Goal: Information Seeking & Learning: Check status

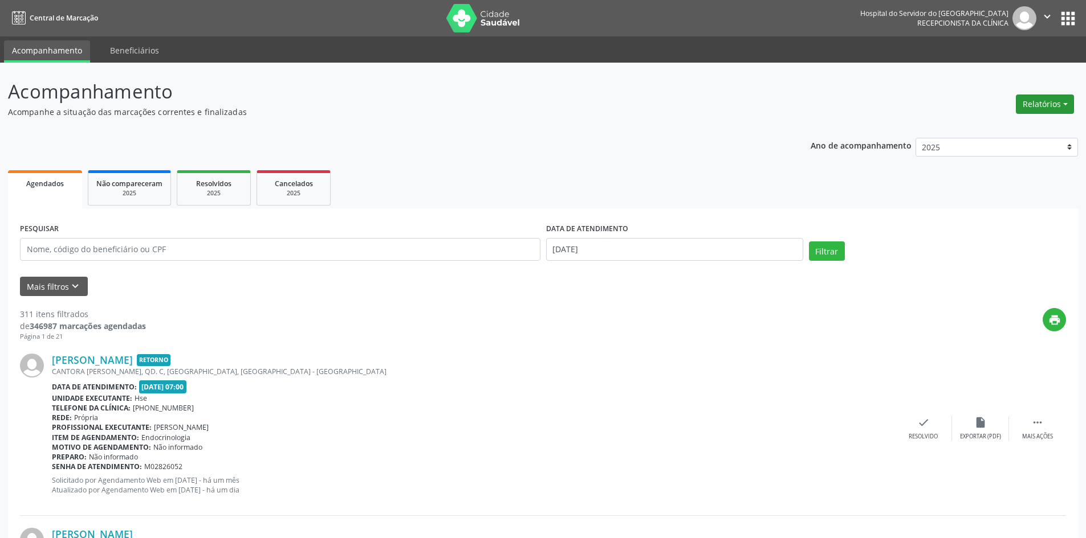
click at [1050, 97] on button "Relatórios" at bounding box center [1044, 104] width 58 height 19
click at [978, 129] on link "Agendamentos" at bounding box center [1013, 129] width 123 height 16
select select "8"
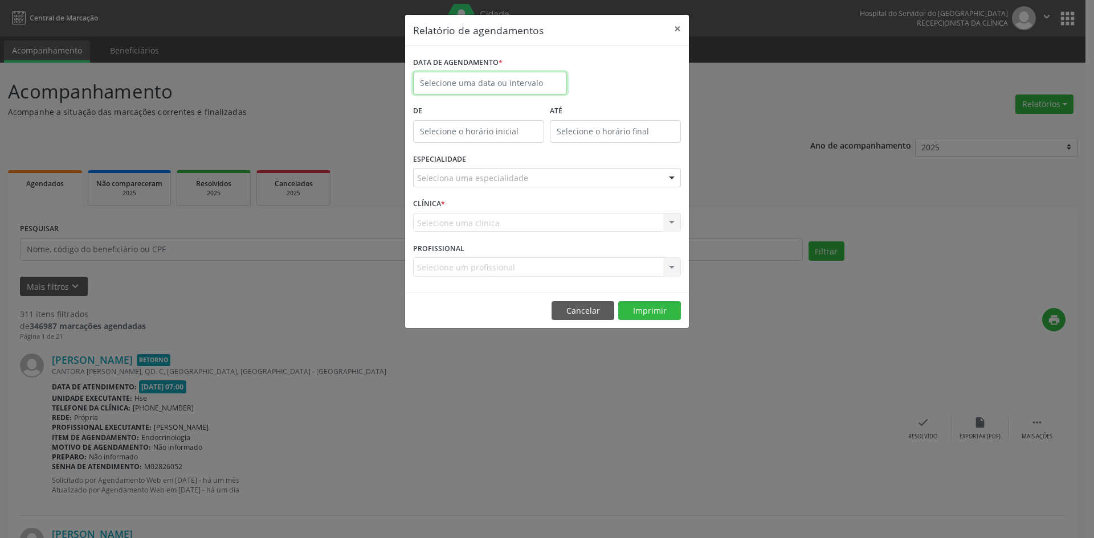
click at [497, 76] on input "text" at bounding box center [490, 83] width 154 height 23
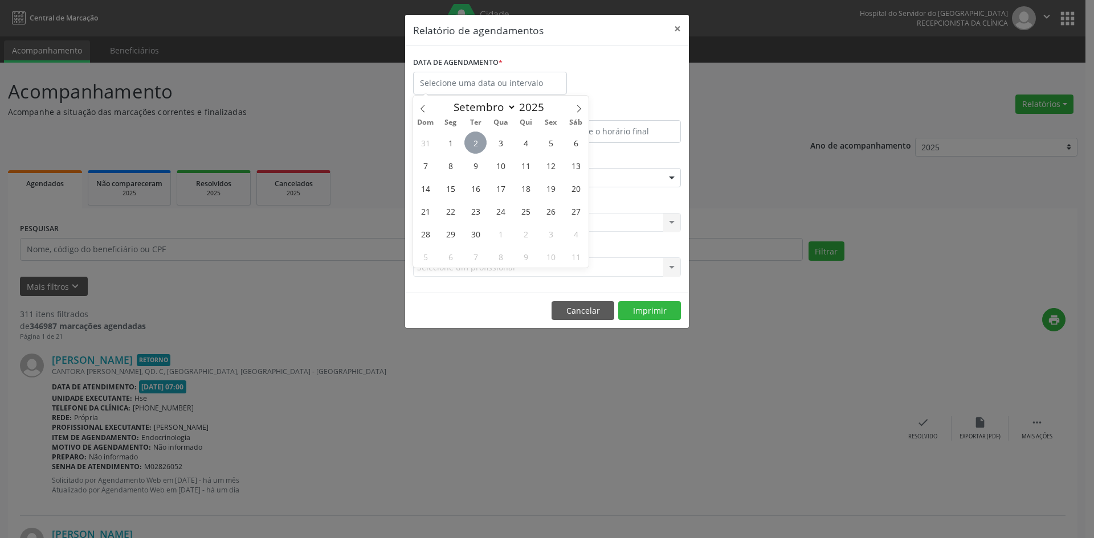
click at [476, 149] on span "2" at bounding box center [475, 143] width 22 height 22
type input "[DATE]"
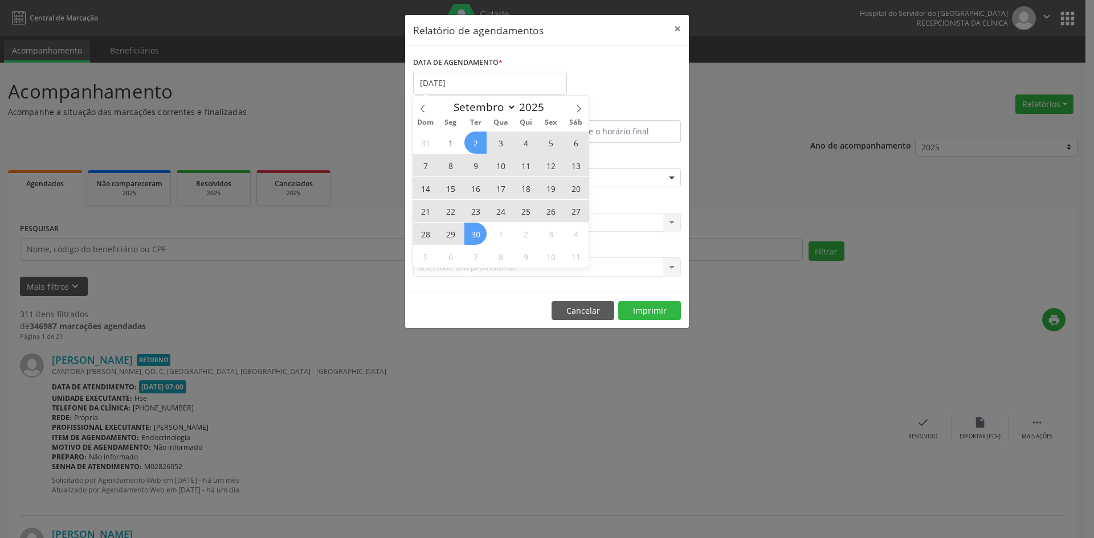
click at [479, 233] on span "30" at bounding box center [475, 234] width 22 height 22
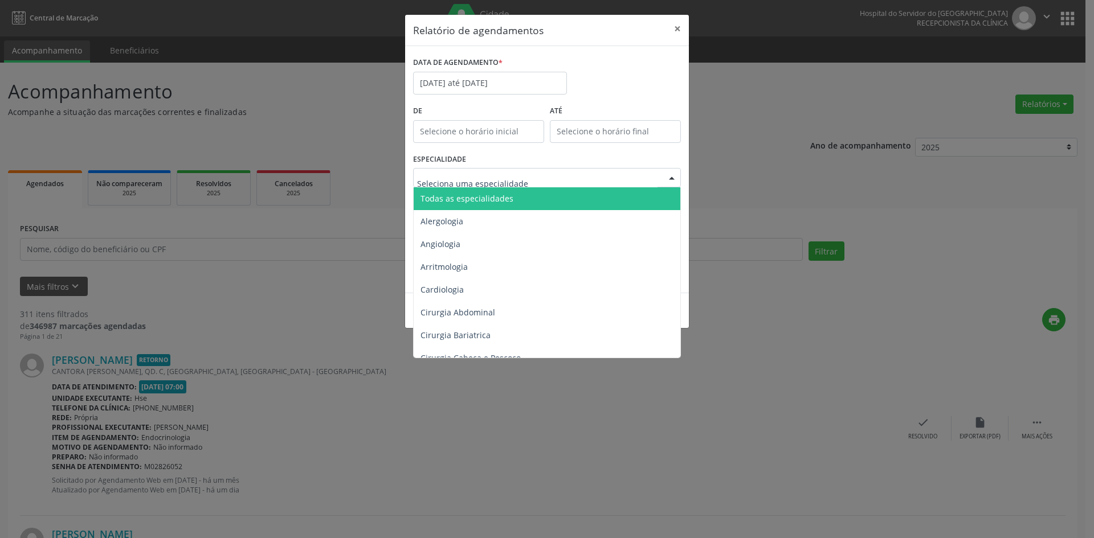
click at [482, 197] on span "Todas as especialidades" at bounding box center [467, 198] width 93 height 11
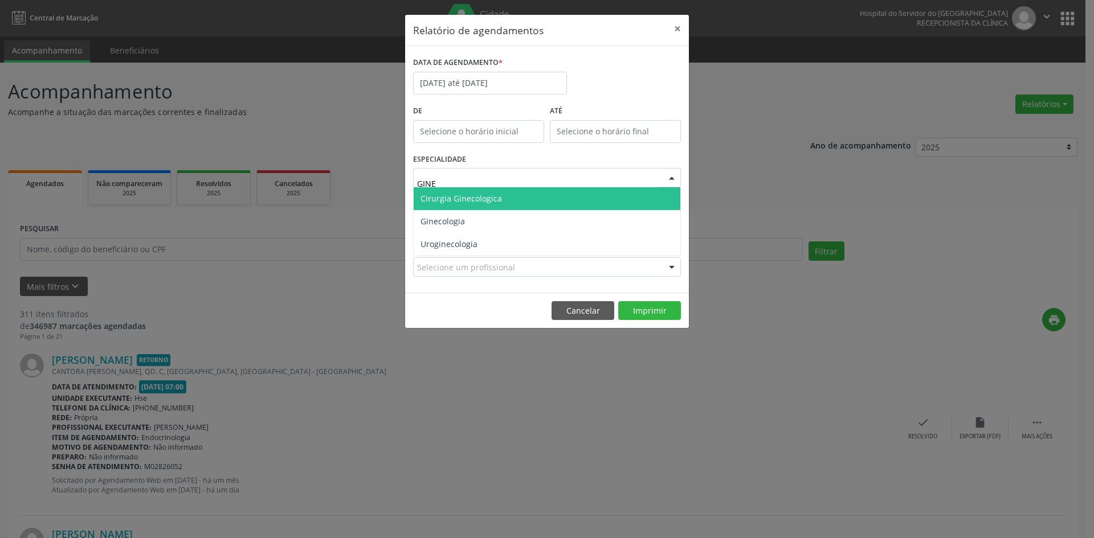
type input "GINEC"
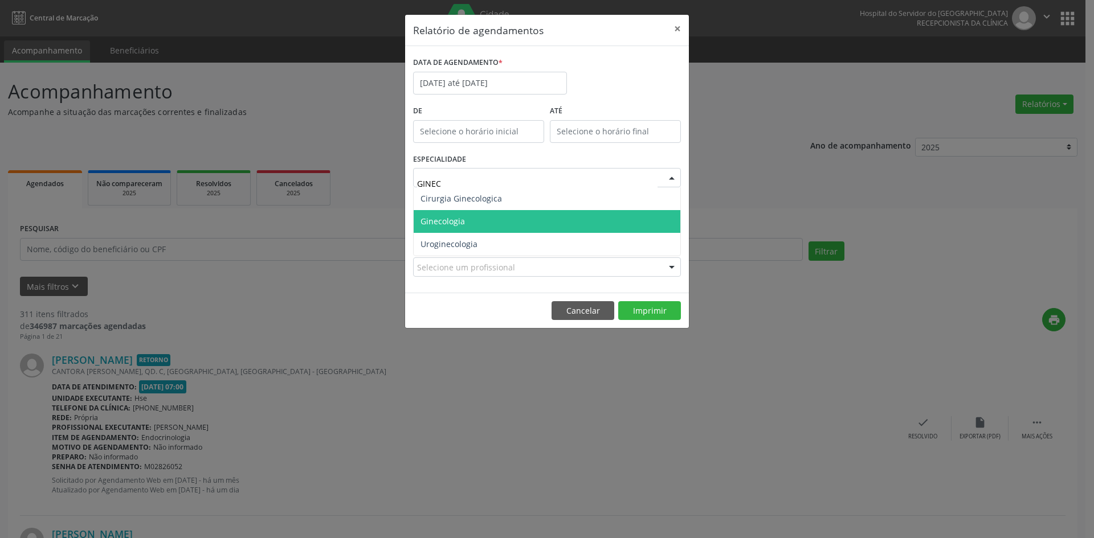
drag, startPoint x: 492, startPoint y: 226, endPoint x: 494, endPoint y: 253, distance: 26.9
click at [491, 226] on span "Ginecologia" at bounding box center [547, 221] width 267 height 23
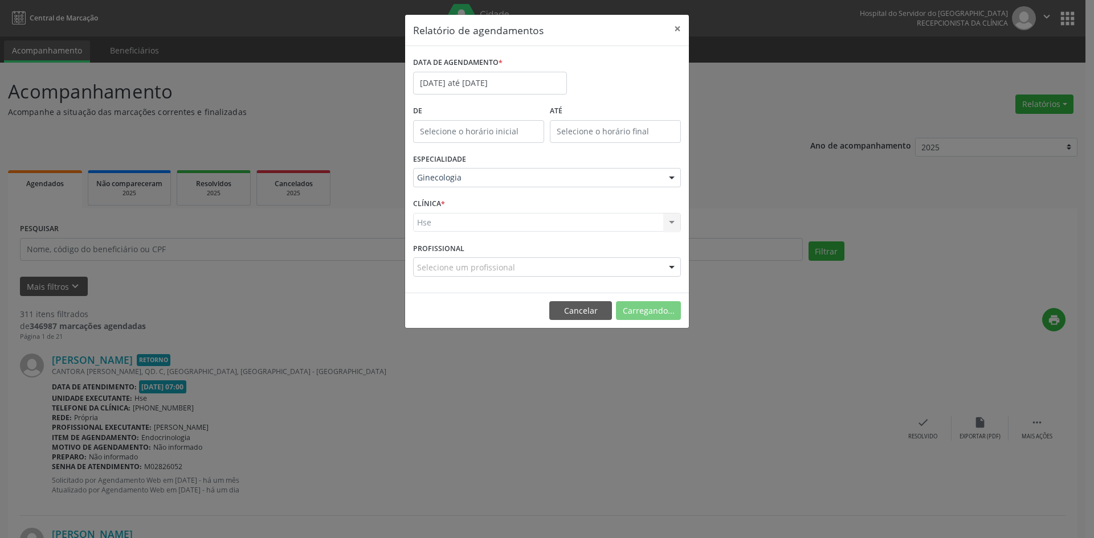
click at [459, 229] on div "Hse Hse Nenhum resultado encontrado para: " " Não há nenhuma opção para ser exi…" at bounding box center [547, 222] width 268 height 19
click at [557, 219] on div "Hse Hse Nenhum resultado encontrado para: " " Não há nenhuma opção para ser exi…" at bounding box center [547, 222] width 268 height 19
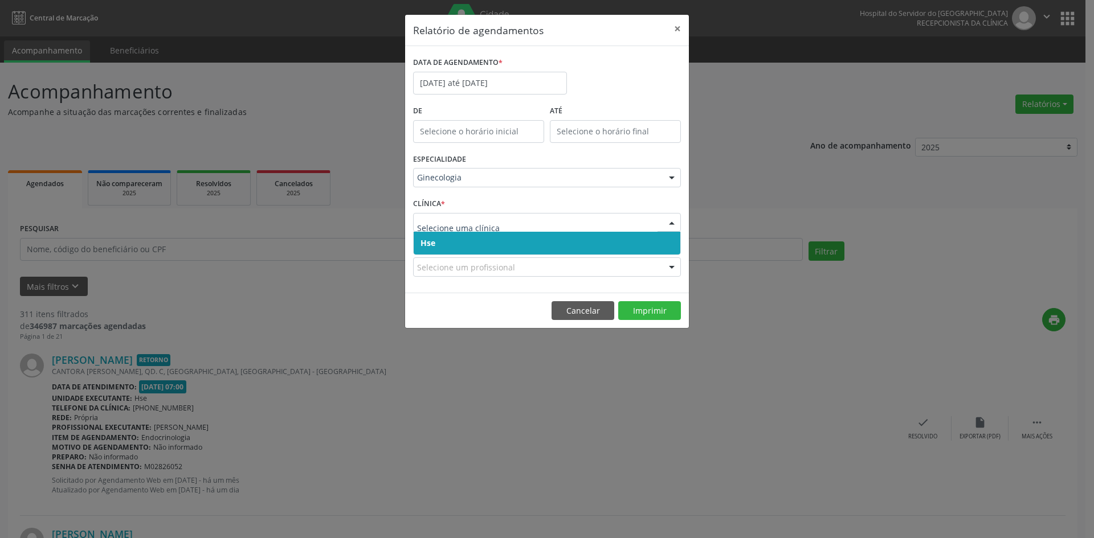
click at [430, 243] on span "Hse" at bounding box center [428, 243] width 15 height 11
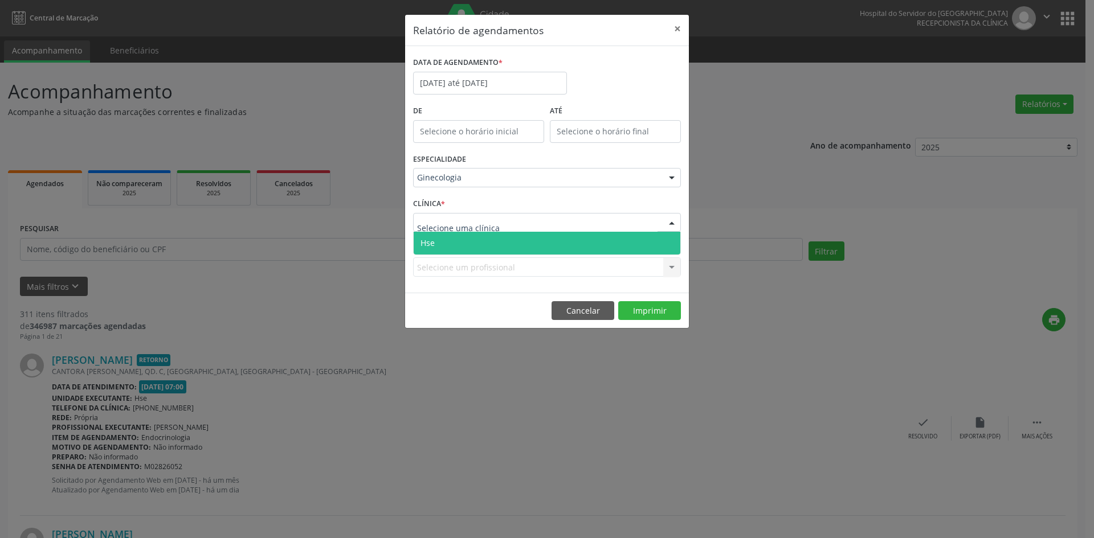
click at [442, 250] on span "Hse" at bounding box center [547, 243] width 267 height 23
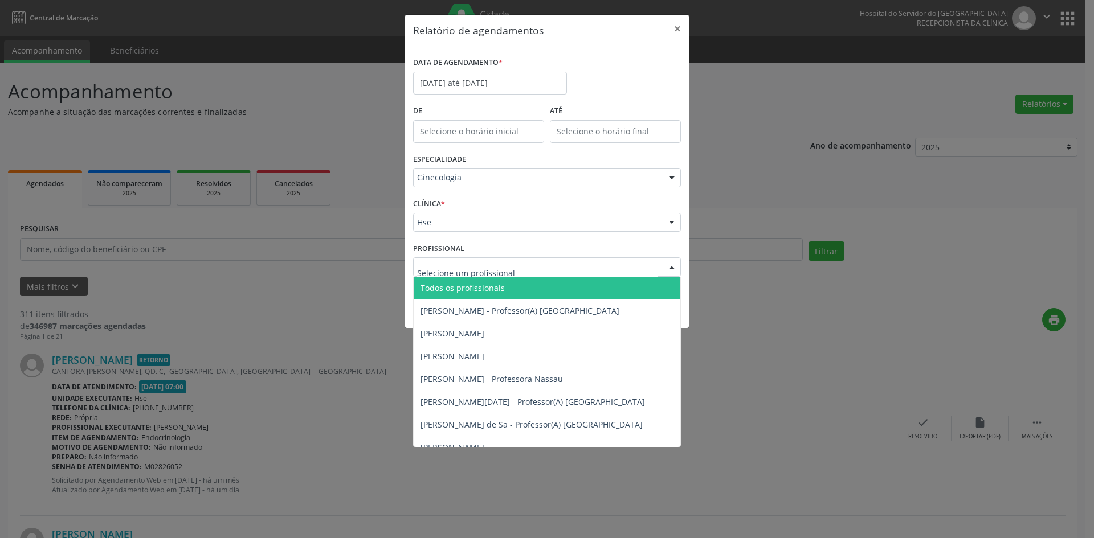
click at [475, 261] on div at bounding box center [547, 267] width 268 height 19
click at [483, 284] on span "Todos os profissionais" at bounding box center [463, 288] width 84 height 11
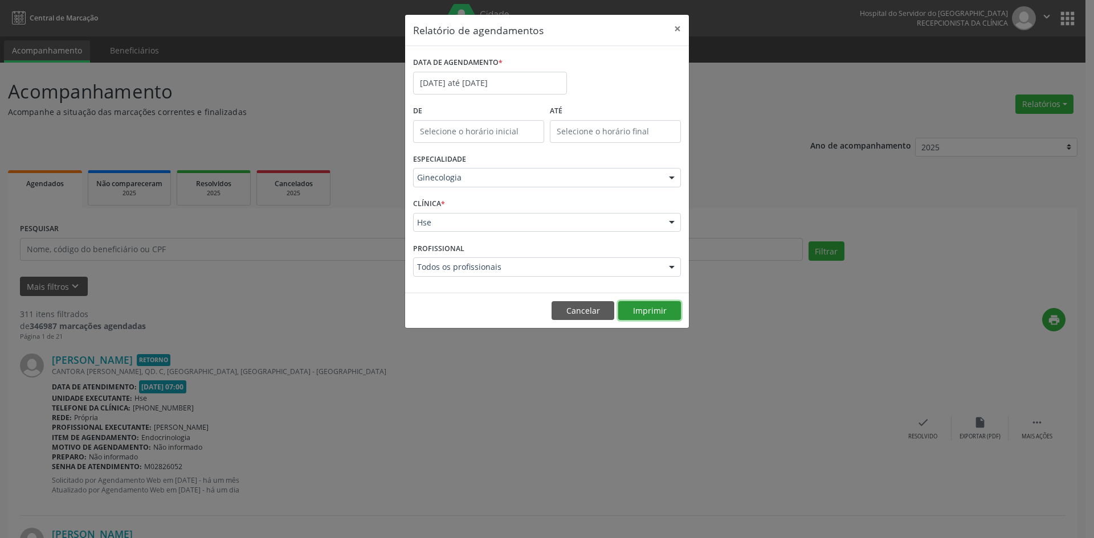
click at [649, 310] on button "Imprimir" at bounding box center [649, 310] width 63 height 19
click at [466, 99] on div "DATA DE AGENDAMENTO * [DATE] até [DATE]" at bounding box center [490, 78] width 160 height 48
click at [476, 95] on div "DATA DE AGENDAMENTO * [DATE] até [DATE]" at bounding box center [490, 78] width 160 height 48
